Goal: Communication & Community: Share content

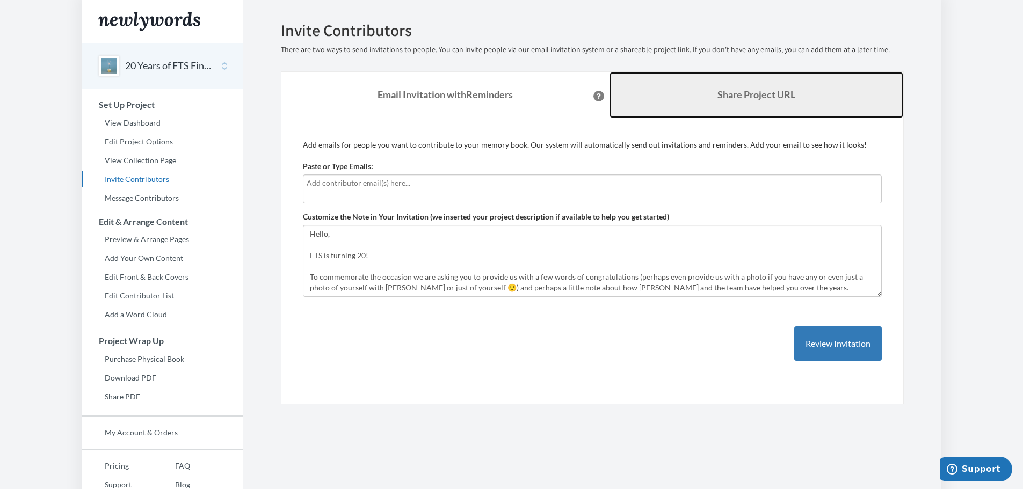
click at [729, 96] on b "Share Project URL" at bounding box center [756, 95] width 78 height 12
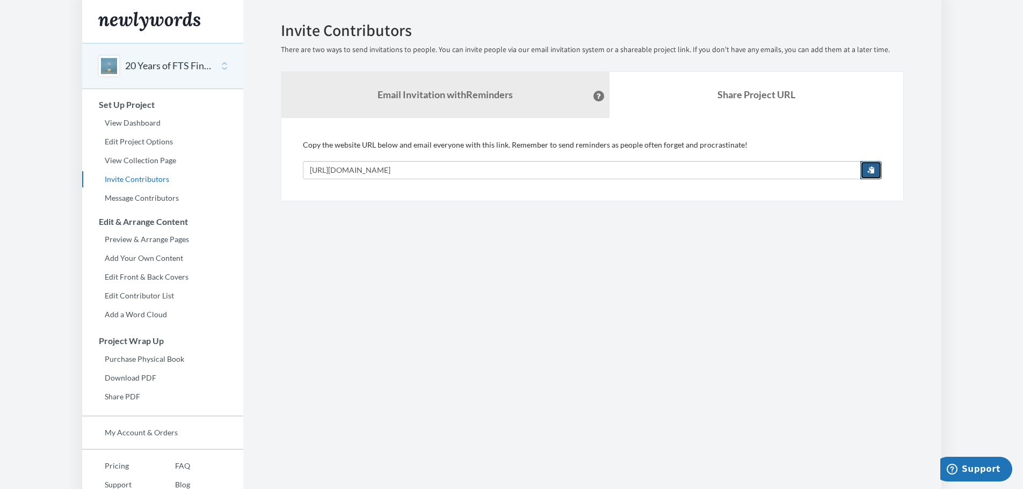
click at [868, 168] on span "button" at bounding box center [871, 170] width 8 height 8
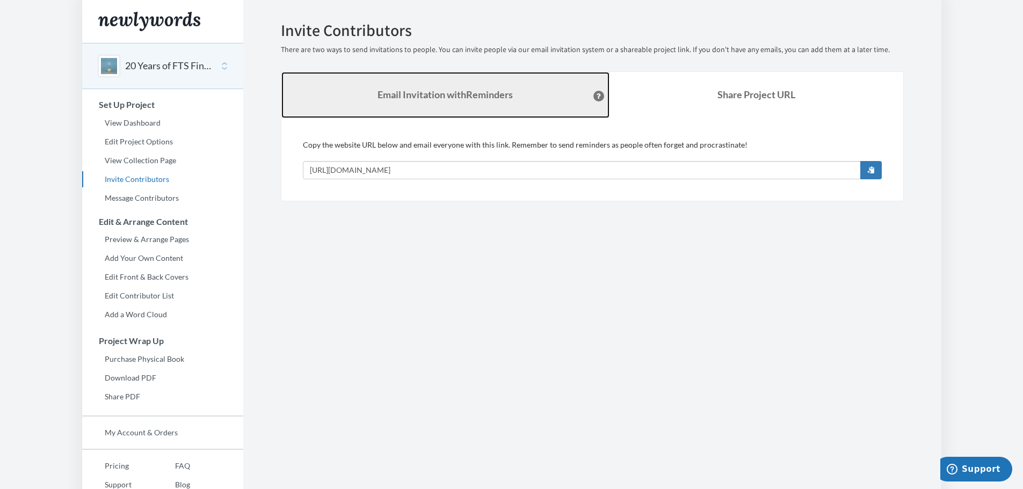
click at [458, 105] on link "Email Invitation with Reminders" at bounding box center [445, 95] width 328 height 46
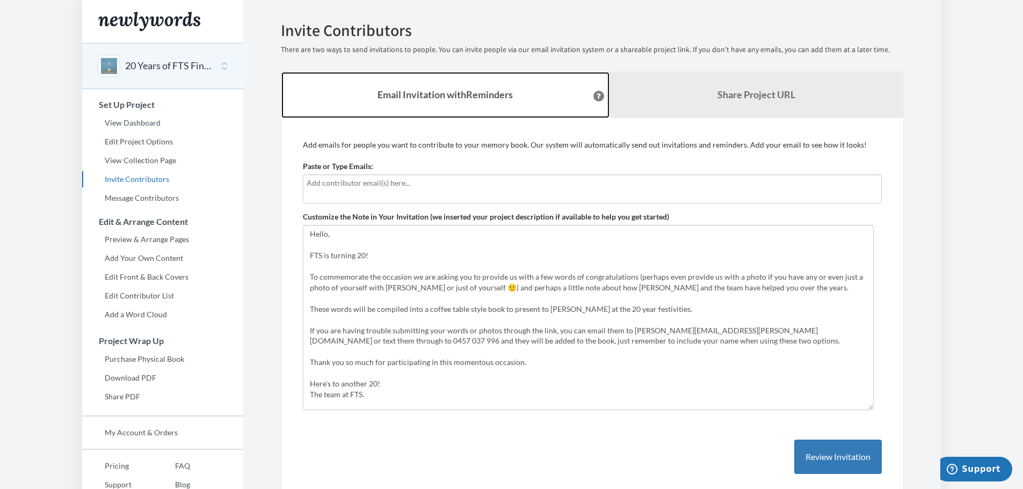
drag, startPoint x: 878, startPoint y: 293, endPoint x: 870, endPoint y: 406, distance: 113.6
click at [870, 406] on textarea "Hello, FTS is turning 20! To commemorate the occasion we are asking you to prov…" at bounding box center [588, 317] width 571 height 185
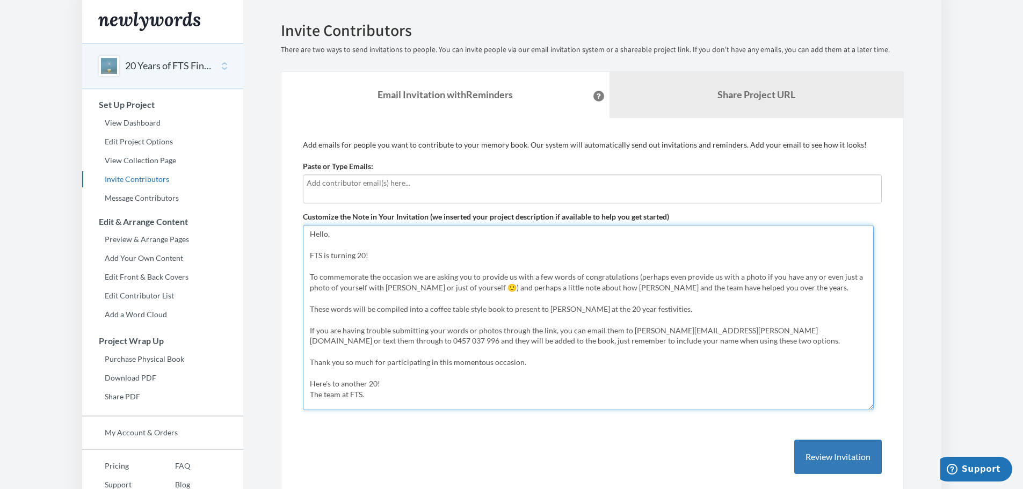
click at [381, 401] on textarea "Hello, FTS is turning 20! To commemorate the occasion we are asking you to prov…" at bounding box center [588, 317] width 571 height 185
drag, startPoint x: 369, startPoint y: 396, endPoint x: 308, endPoint y: 236, distance: 171.3
click at [308, 236] on textarea "Hello, FTS is turning 20! To commemorate the occasion we are asking you to prov…" at bounding box center [588, 317] width 571 height 185
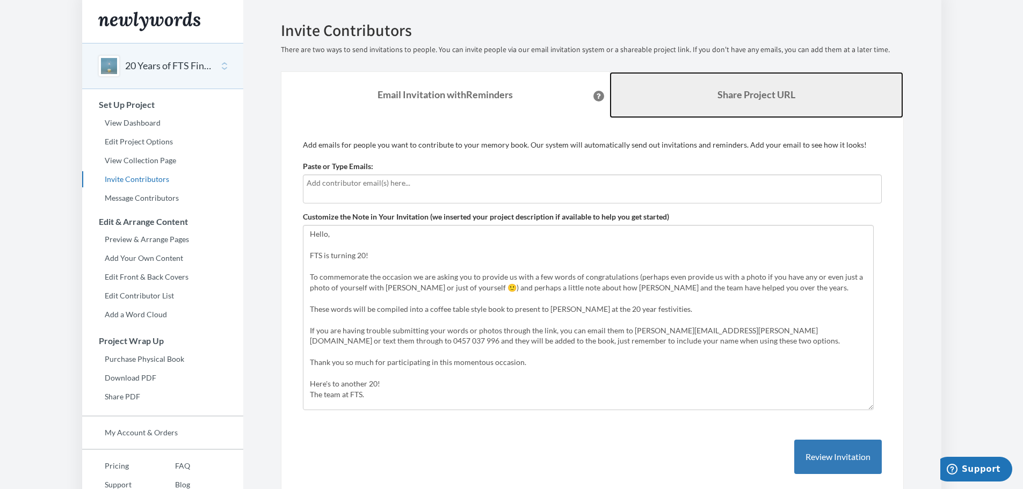
click at [720, 108] on link "Share Project URL" at bounding box center [756, 95] width 294 height 46
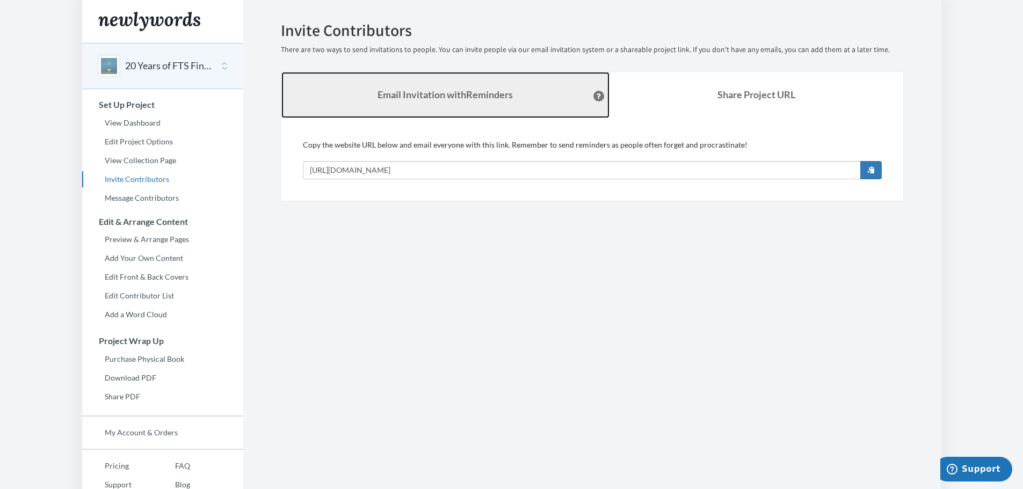
click at [435, 97] on strong "Email Invitation with Reminders" at bounding box center [444, 95] width 135 height 12
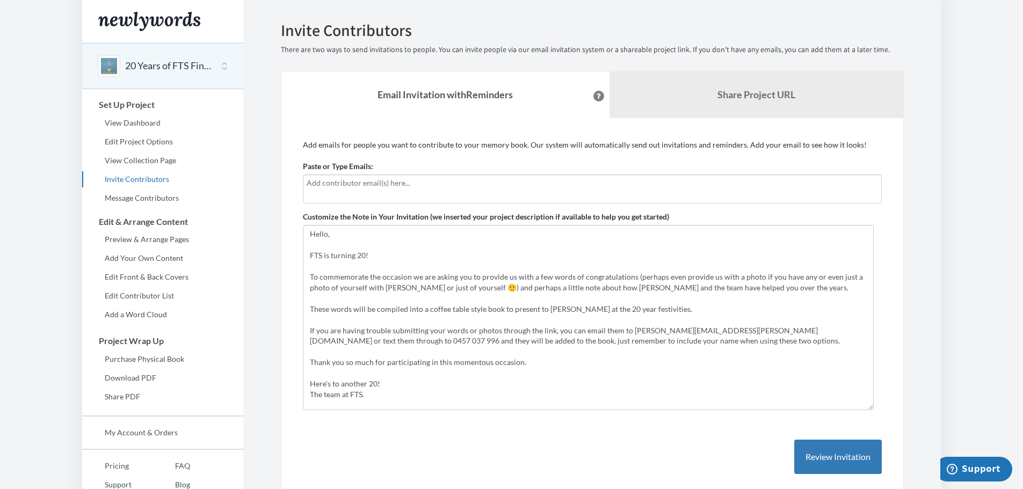
click at [596, 94] on icon at bounding box center [598, 95] width 4 height 5
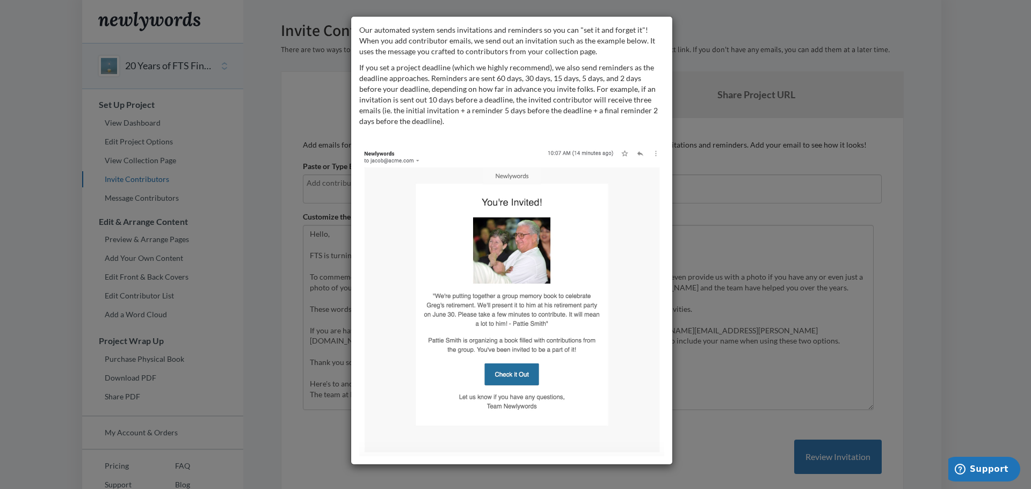
click at [691, 146] on div "Our automated system sends invitations and reminders so you can "set it and for…" at bounding box center [515, 244] width 1031 height 489
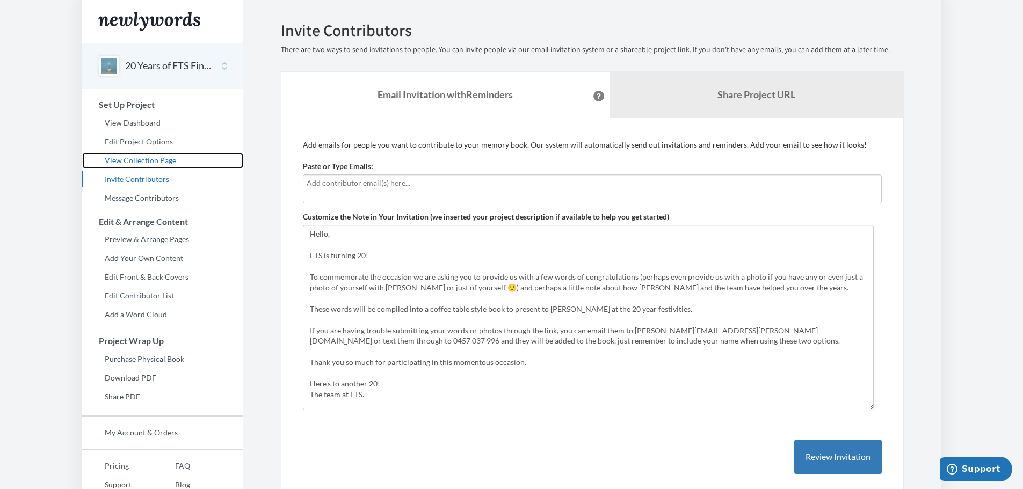
click at [139, 165] on link "View Collection Page" at bounding box center [162, 160] width 161 height 16
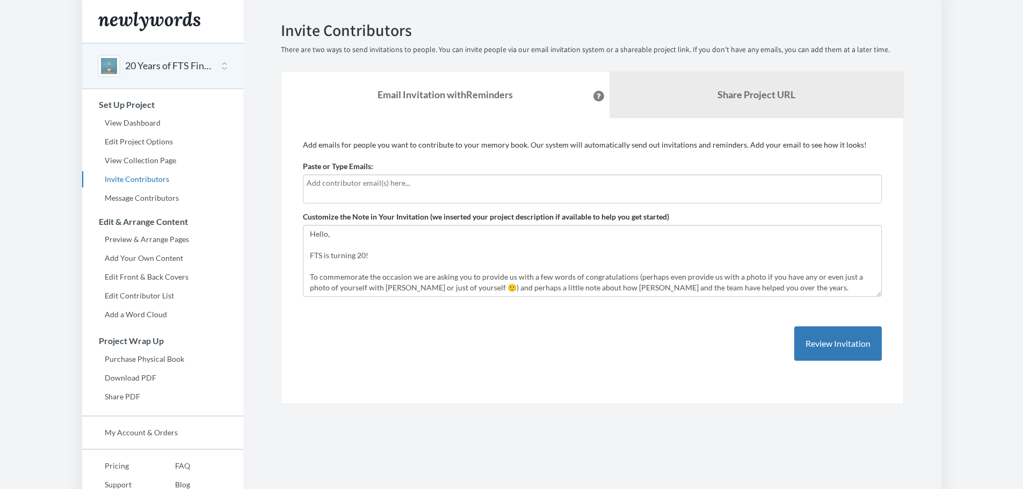
click at [410, 186] on input "text" at bounding box center [592, 183] width 571 height 12
type input "[PERSON_NAME][EMAIL_ADDRESS][PERSON_NAME][DOMAIN_NAME]"
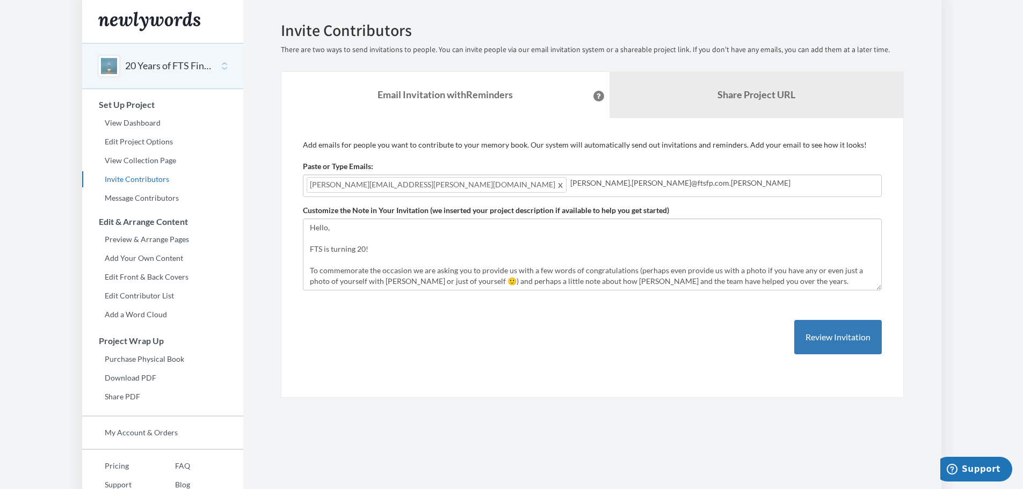
type input "[PERSON_NAME][EMAIL_ADDRESS][PERSON_NAME][DOMAIN_NAME]"
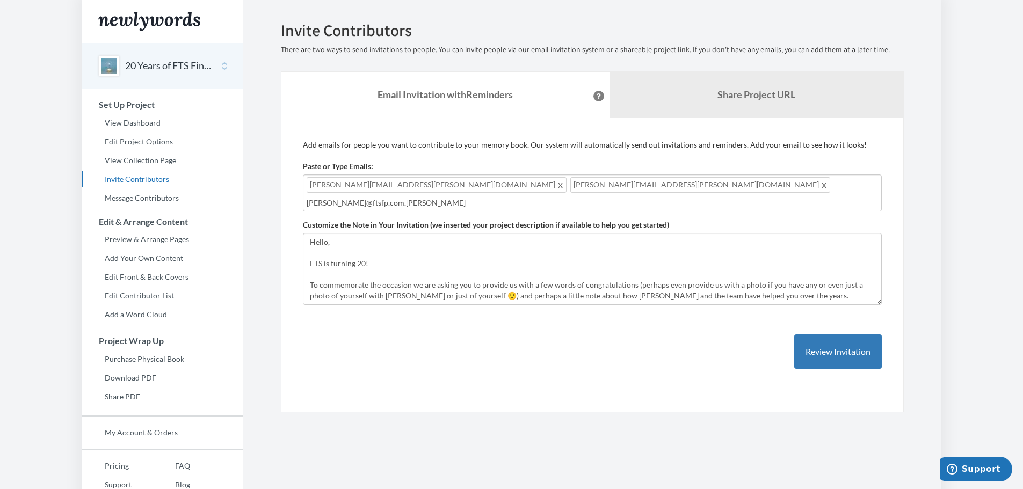
type input "[PERSON_NAME][EMAIL_ADDRESS][DOMAIN_NAME]"
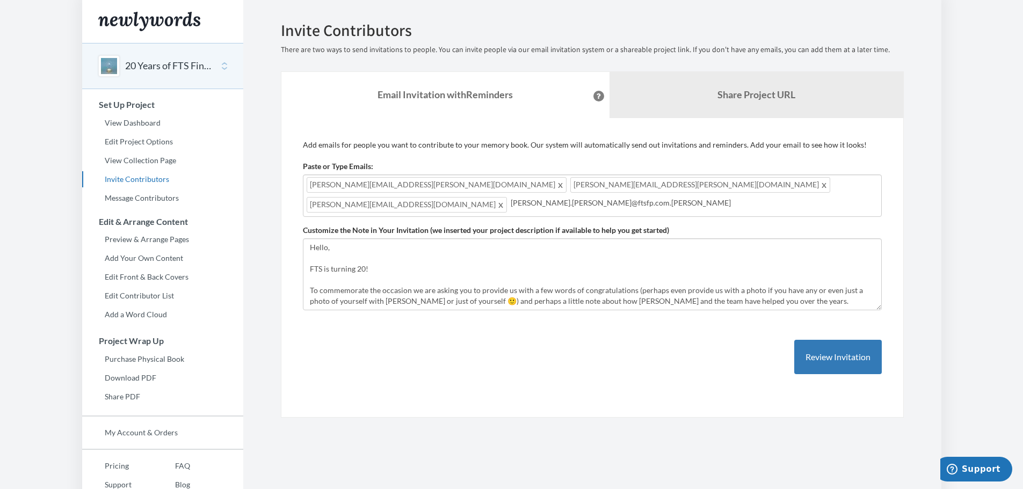
type input "[PERSON_NAME][EMAIL_ADDRESS][PERSON_NAME][DOMAIN_NAME]"
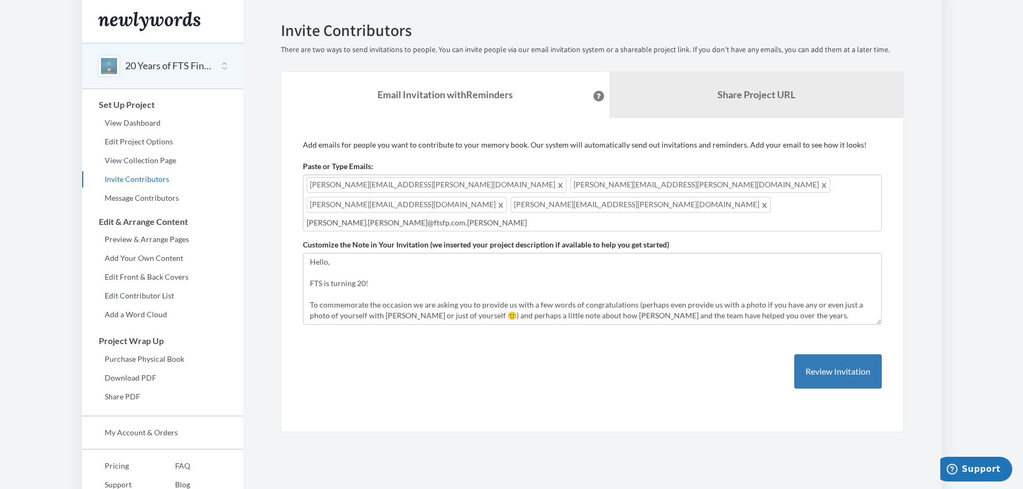
type input "[PERSON_NAME][EMAIL_ADDRESS][PERSON_NAME][DOMAIN_NAME]"
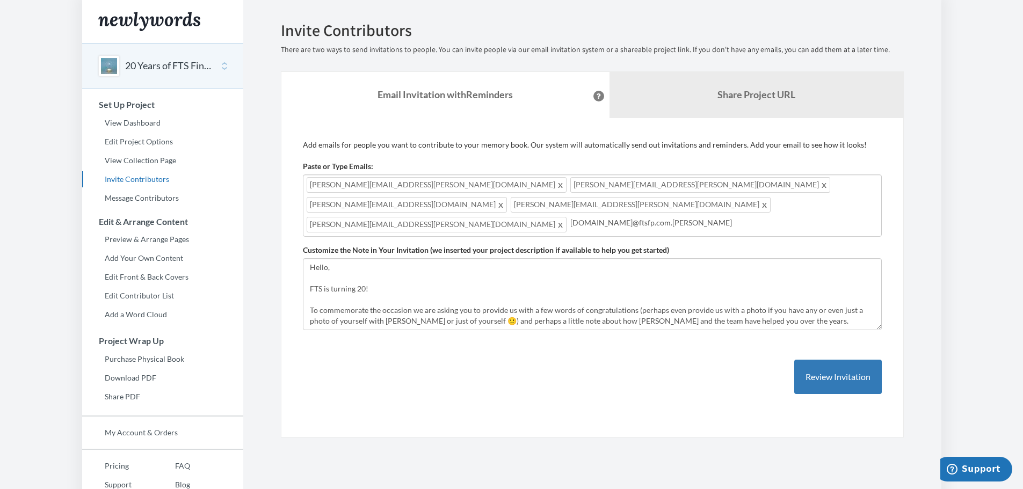
type input "[DOMAIN_NAME][EMAIL_ADDRESS][DOMAIN_NAME]"
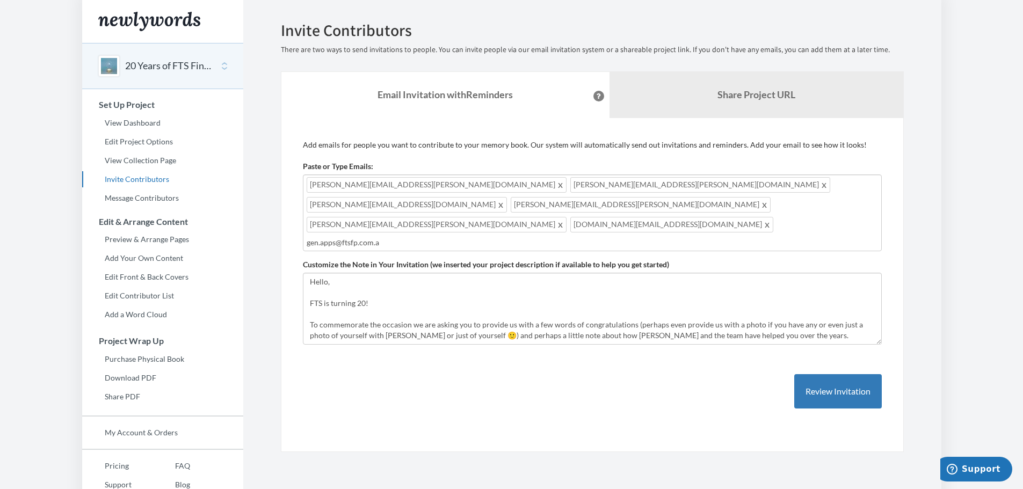
type input "[EMAIL_ADDRESS][DOMAIN_NAME]"
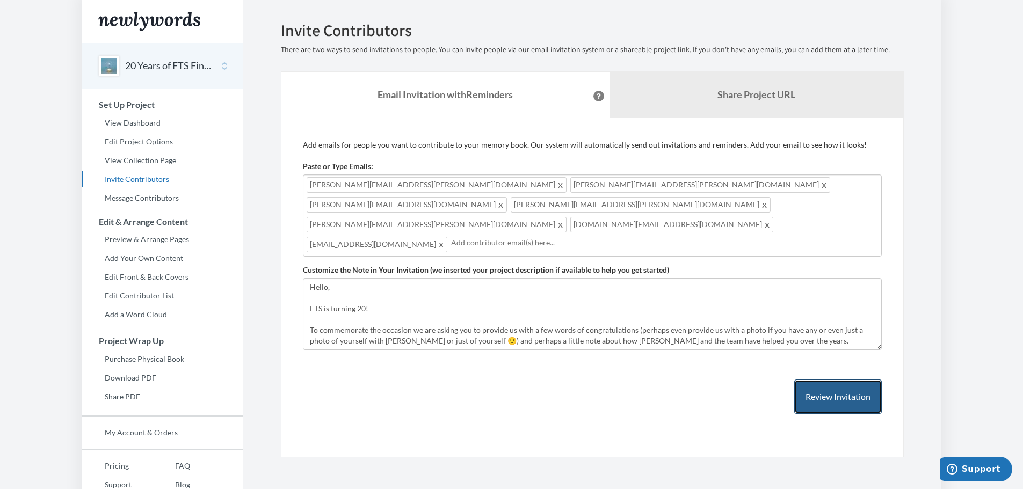
click at [840, 380] on button "Review Invitation" at bounding box center [838, 397] width 88 height 35
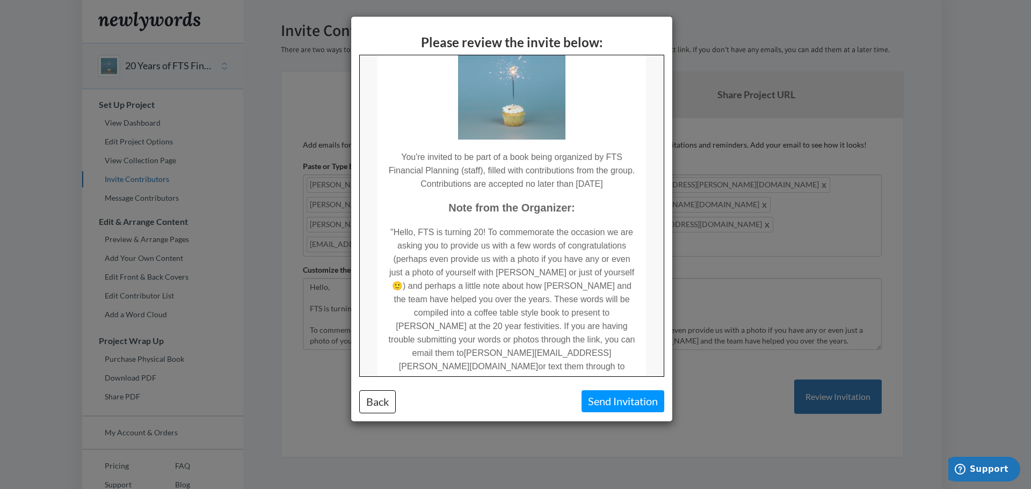
scroll to position [107, 0]
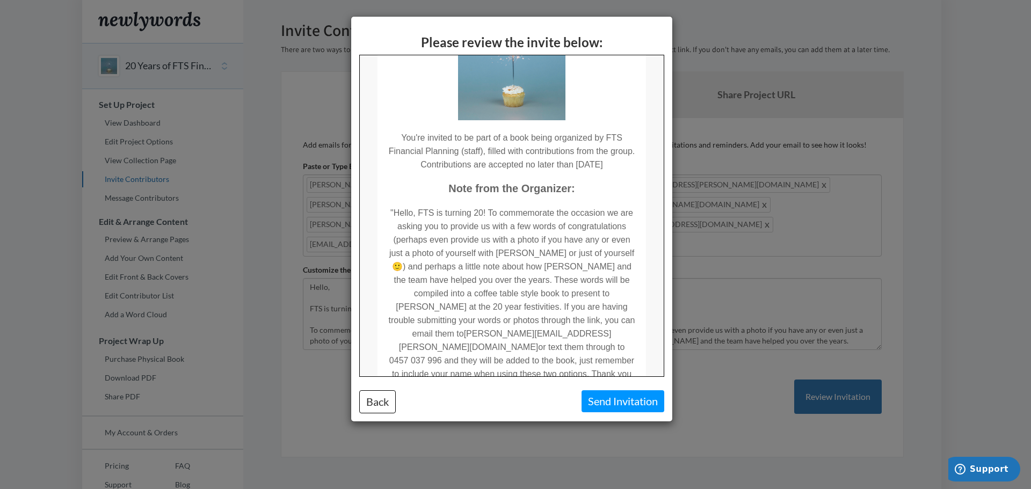
click at [484, 211] on td ""Hello, FTS is turning 20! To commemorate the occasion we are asking you to pro…" at bounding box center [510, 301] width 268 height 212
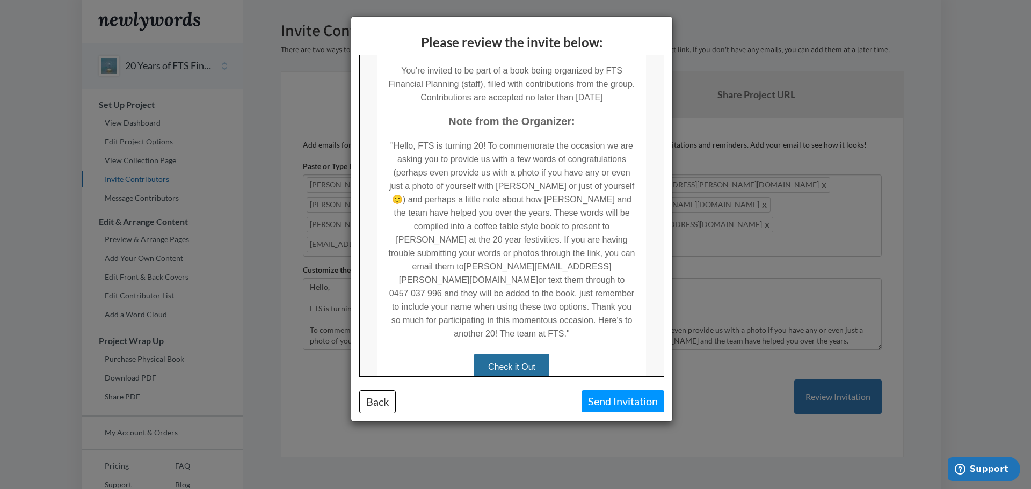
scroll to position [249, 0]
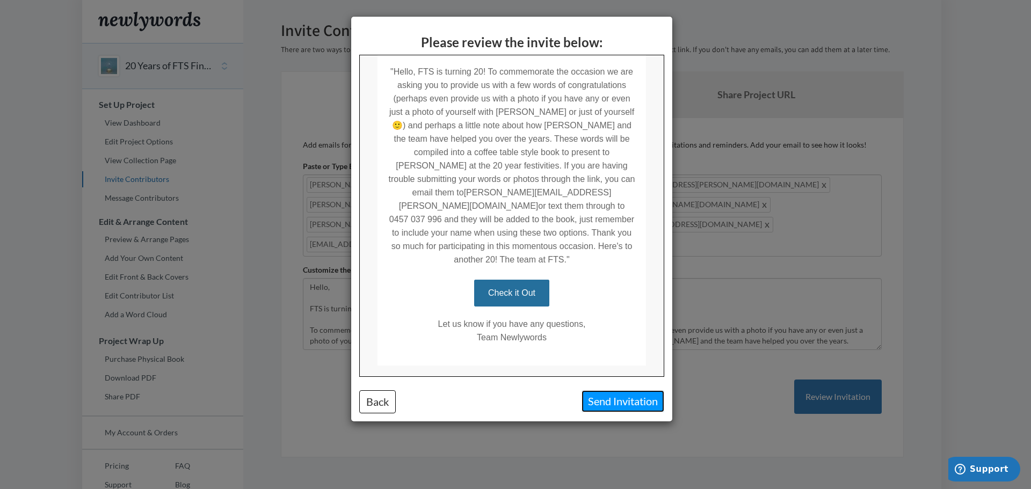
click at [626, 398] on button "Send Invitation" at bounding box center [622, 401] width 83 height 22
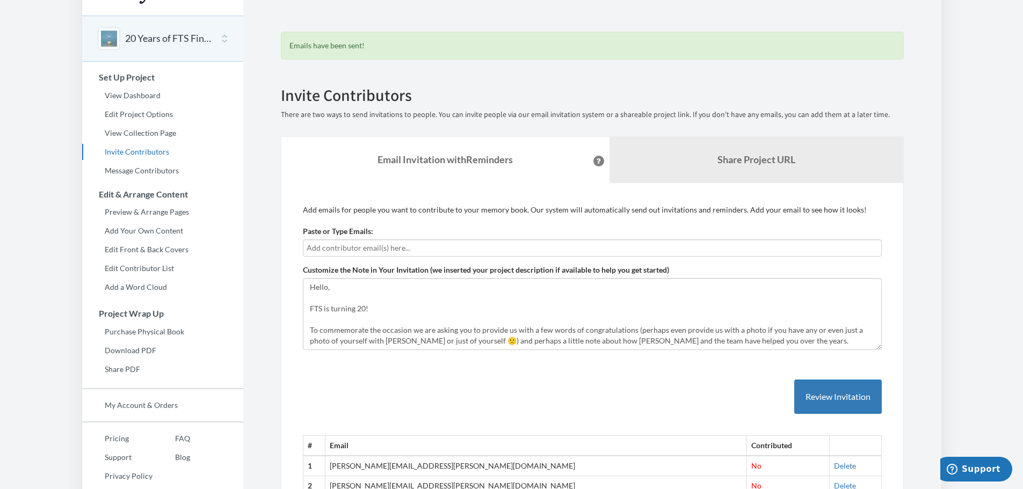
scroll to position [0, 0]
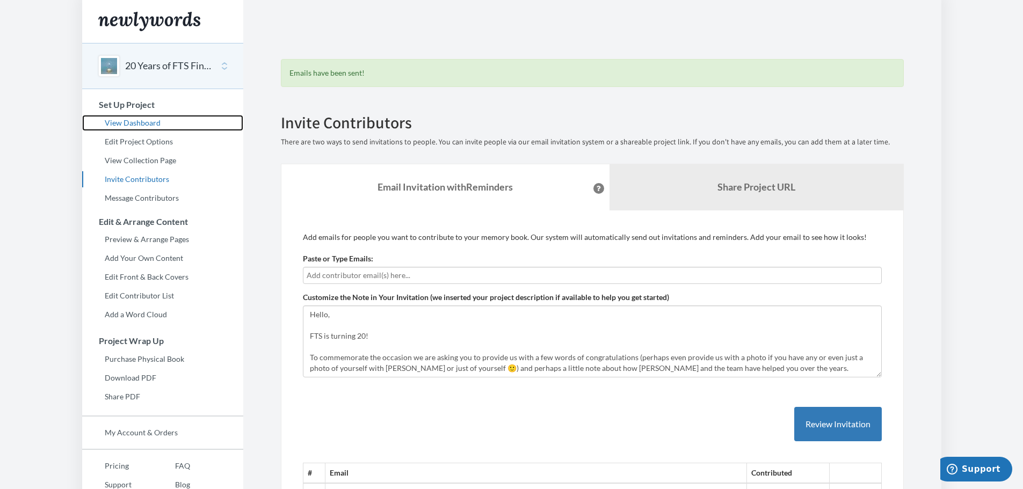
click at [132, 122] on link "View Dashboard" at bounding box center [162, 123] width 161 height 16
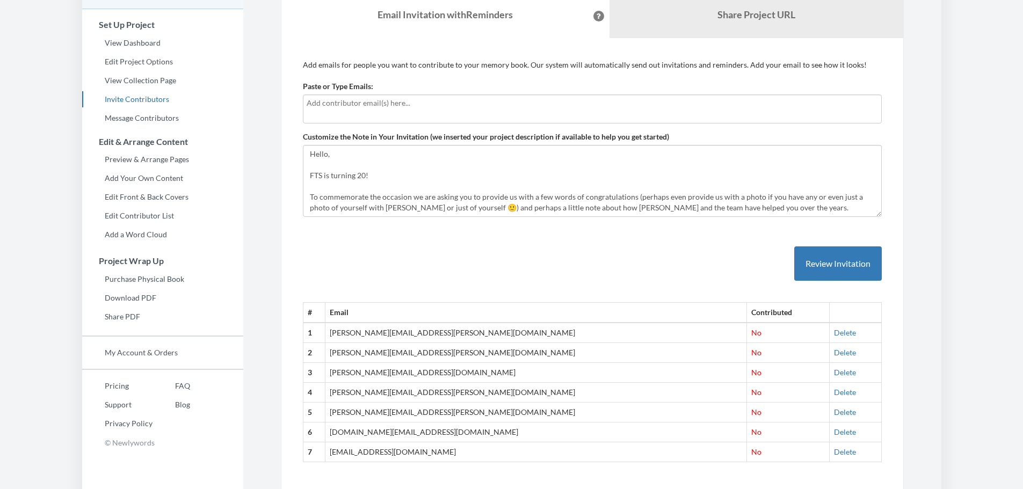
scroll to position [119, 0]
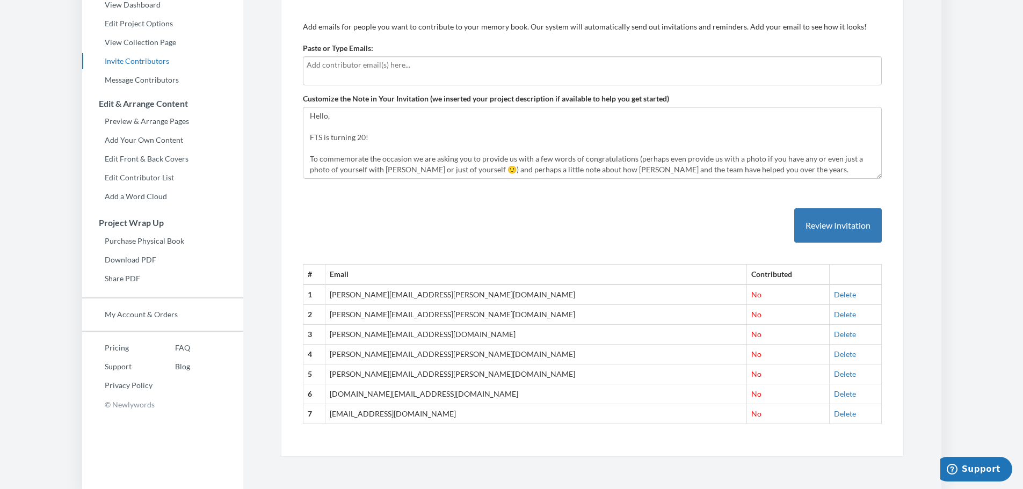
click at [911, 277] on div "Emails have been sent! Invite Contributors There are two ways to send invitatio…" at bounding box center [592, 180] width 639 height 554
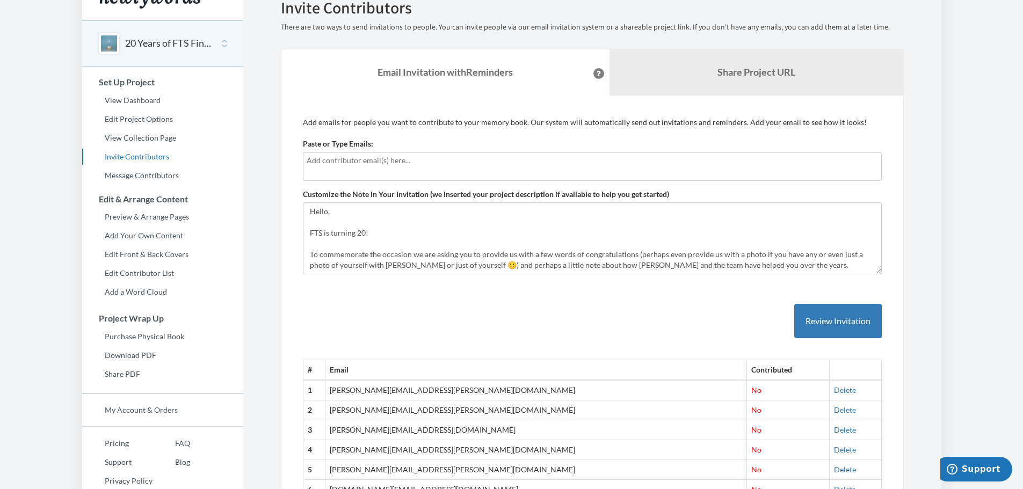
scroll to position [0, 0]
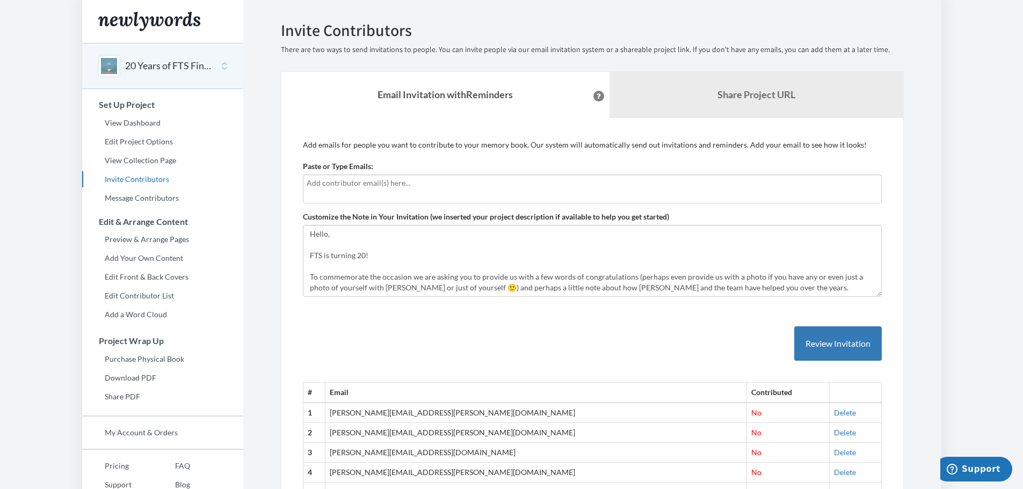
click at [593, 97] on button at bounding box center [598, 96] width 11 height 11
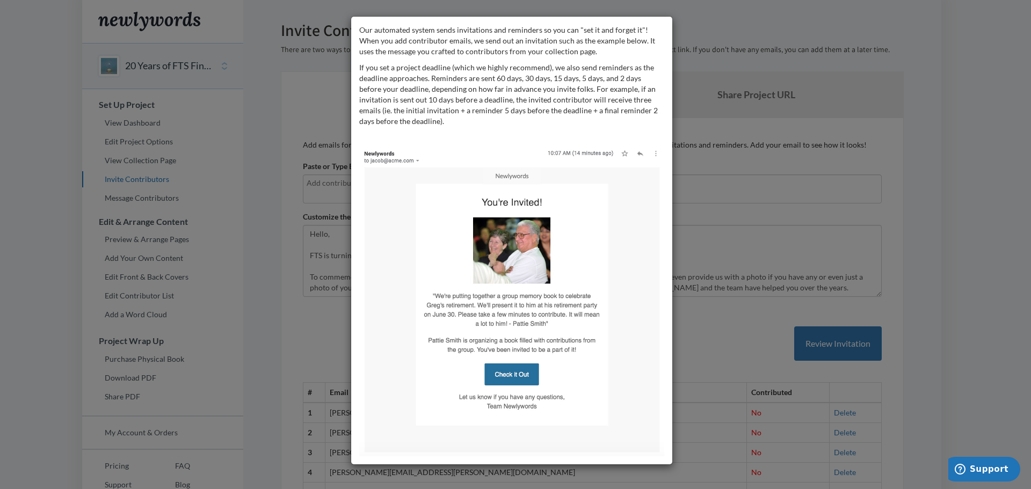
click at [697, 177] on div "Our automated system sends invitations and reminders so you can "set it and for…" at bounding box center [515, 244] width 1031 height 489
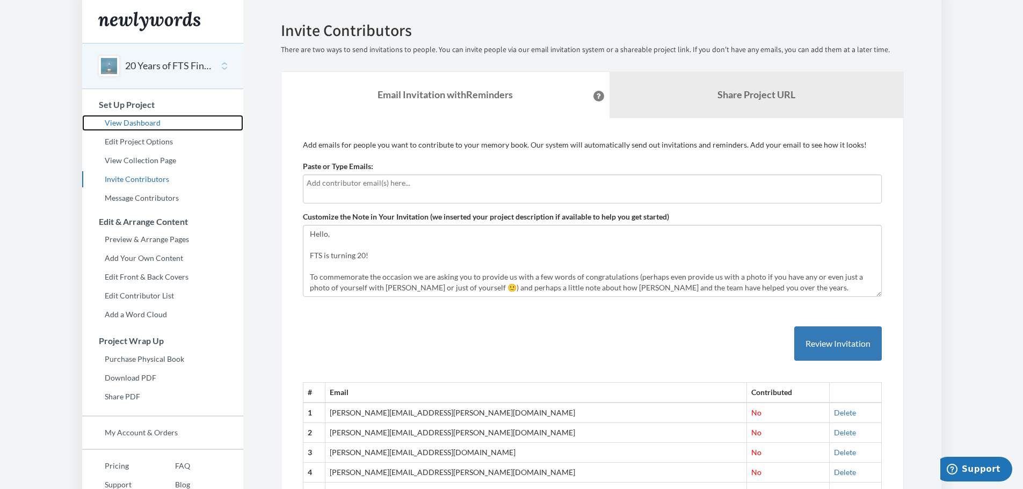
click at [120, 122] on link "View Dashboard" at bounding box center [162, 123] width 161 height 16
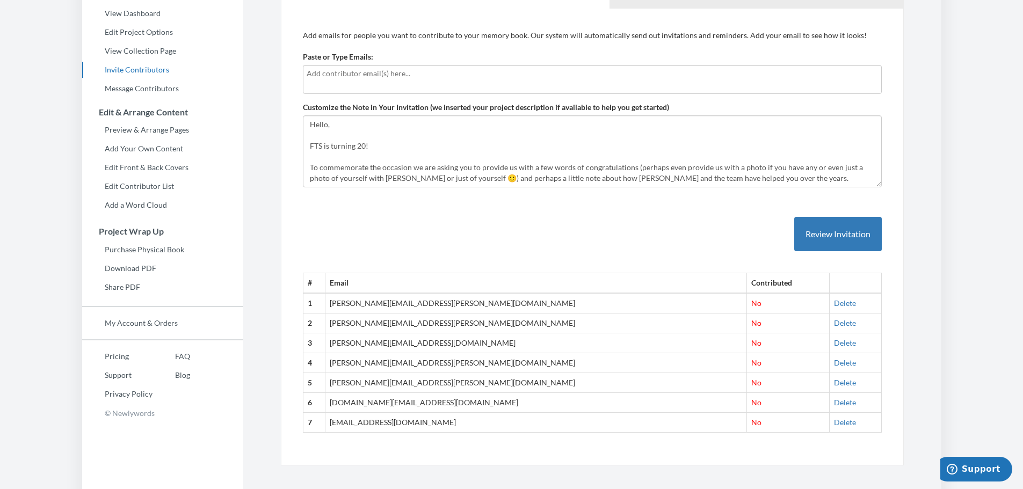
scroll to position [119, 0]
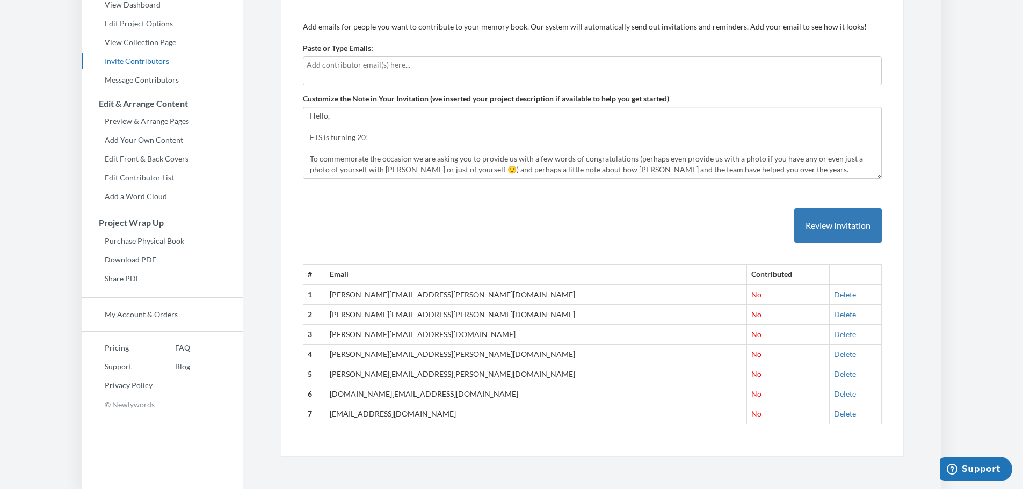
click at [494, 297] on td "[PERSON_NAME][EMAIL_ADDRESS][PERSON_NAME][DOMAIN_NAME]" at bounding box center [535, 295] width 421 height 20
click at [427, 297] on td "[PERSON_NAME][EMAIL_ADDRESS][PERSON_NAME][DOMAIN_NAME]" at bounding box center [535, 295] width 421 height 20
click at [456, 293] on td "[PERSON_NAME][EMAIL_ADDRESS][PERSON_NAME][DOMAIN_NAME]" at bounding box center [535, 295] width 421 height 20
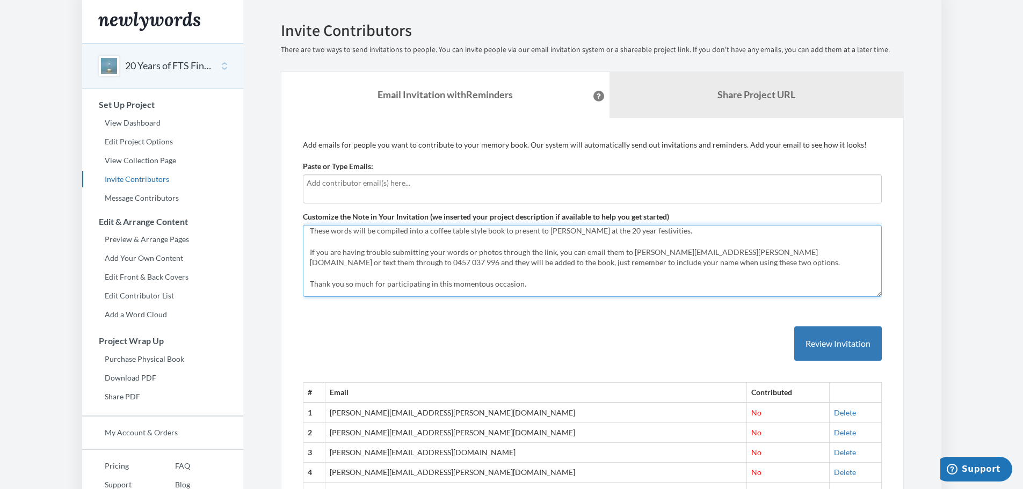
scroll to position [107, 0]
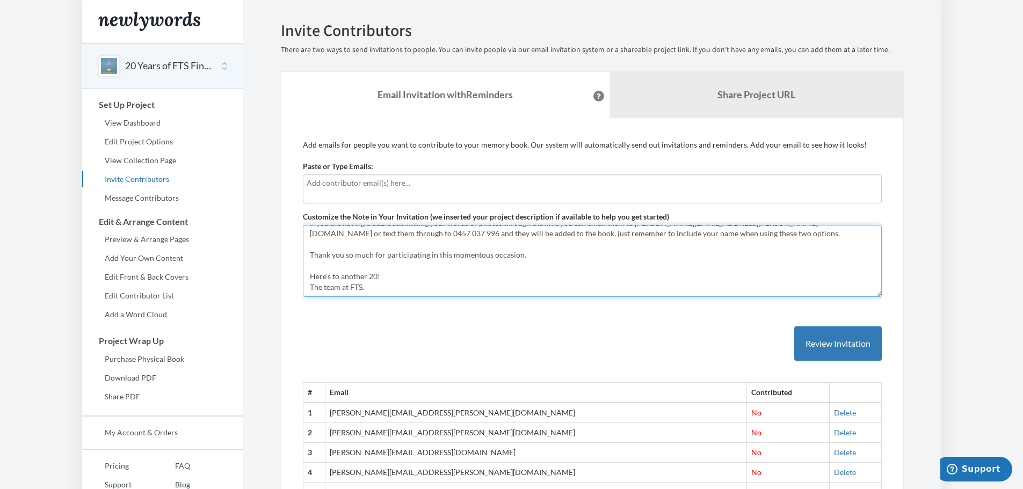
drag, startPoint x: 310, startPoint y: 233, endPoint x: 759, endPoint y: 292, distance: 453.2
click at [759, 292] on textarea "Hello, FTS is turning 20! To commemorate the occasion we are asking you to prov…" at bounding box center [592, 261] width 579 height 72
click at [349, 279] on textarea "Hello, FTS is turning 20! To commemorate the occasion we are asking you to prov…" at bounding box center [592, 261] width 579 height 72
drag, startPoint x: 342, startPoint y: 277, endPoint x: 383, endPoint y: 305, distance: 50.2
click at [376, 275] on textarea "Hello, FTS is turning 20! To commemorate the occasion we are asking you to prov…" at bounding box center [592, 261] width 579 height 72
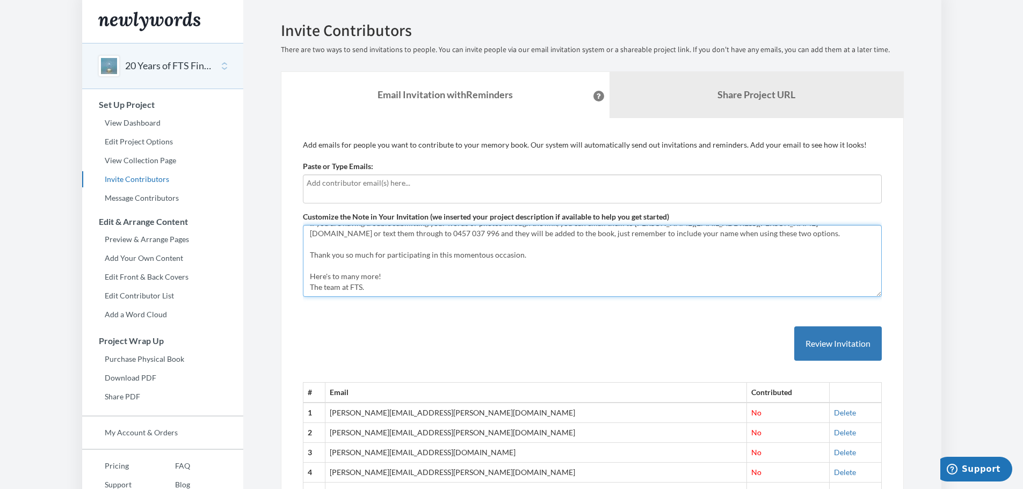
type textarea "Hello, FTS is turning 20! To commemorate the occasion we are asking you to prov…"
click at [441, 326] on div "# Email Contributed 1 leigh.williams@ftsfp.com.au No Delete 2 leeanne.trantino@…" at bounding box center [592, 424] width 579 height 238
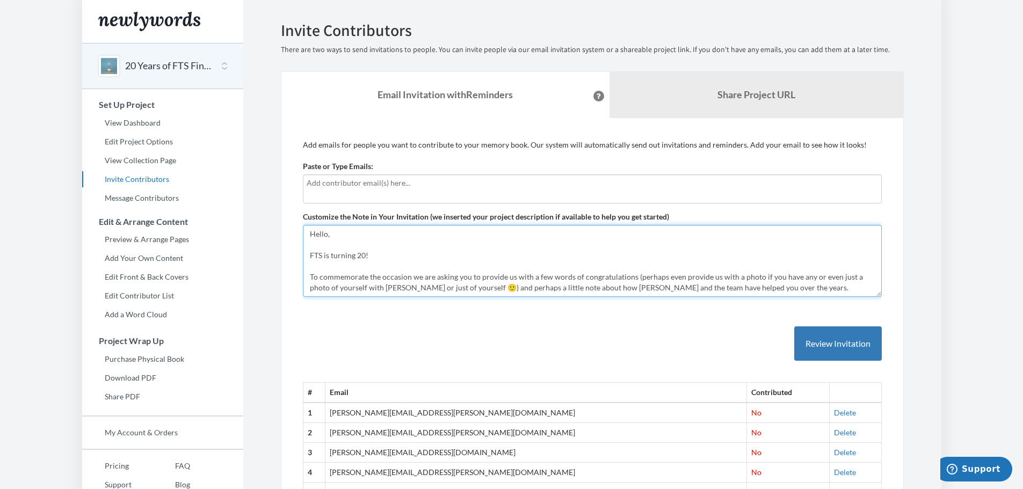
drag, startPoint x: 369, startPoint y: 287, endPoint x: 305, endPoint y: 230, distance: 85.6
click at [305, 230] on textarea "Hello, FTS is turning 20! To commemorate the occasion we are asking you to prov…" at bounding box center [592, 261] width 579 height 72
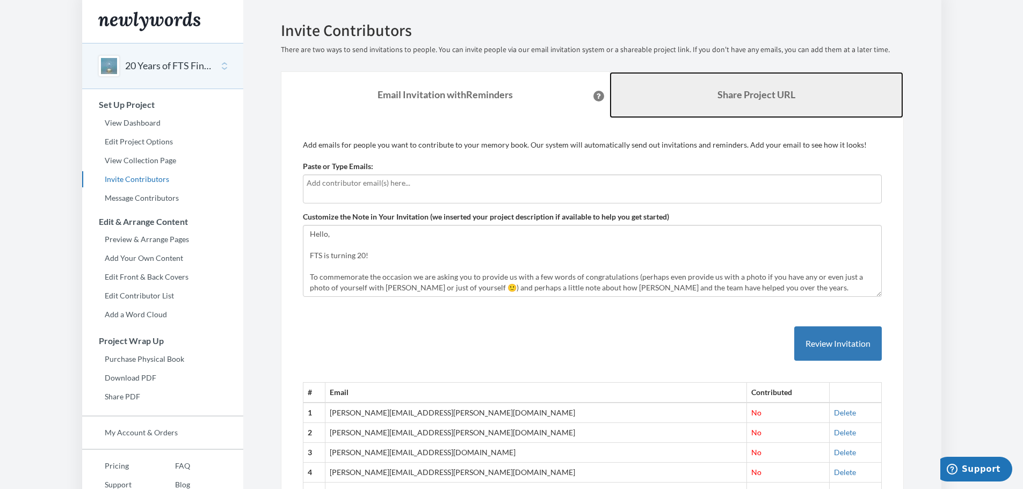
click at [733, 100] on link "Share Project URL" at bounding box center [756, 95] width 294 height 46
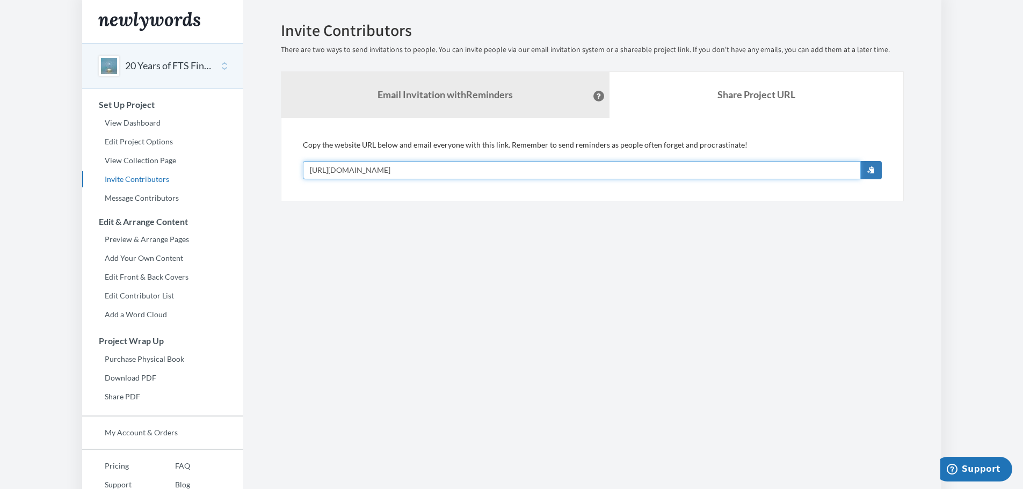
click at [617, 167] on input "[URL][DOMAIN_NAME]" at bounding box center [582, 170] width 558 height 18
click at [869, 168] on span "button" at bounding box center [871, 170] width 8 height 8
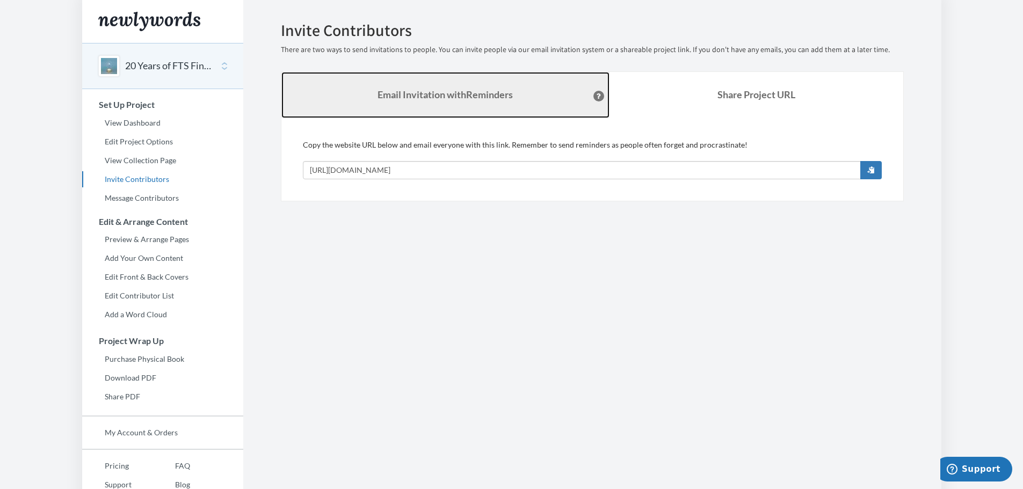
click at [427, 93] on strong "Email Invitation with Reminders" at bounding box center [444, 95] width 135 height 12
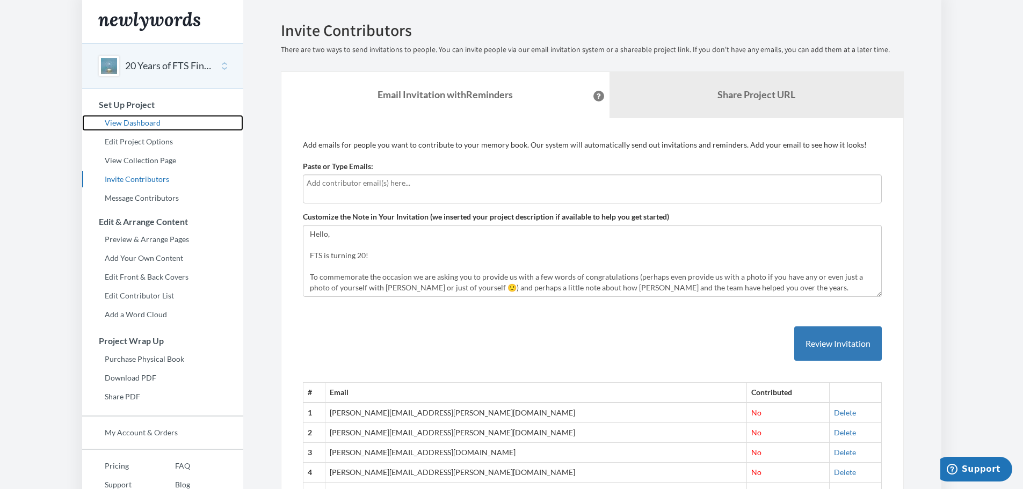
click at [145, 123] on link "View Dashboard" at bounding box center [162, 123] width 161 height 16
